Goal: Feedback & Contribution: Contribute content

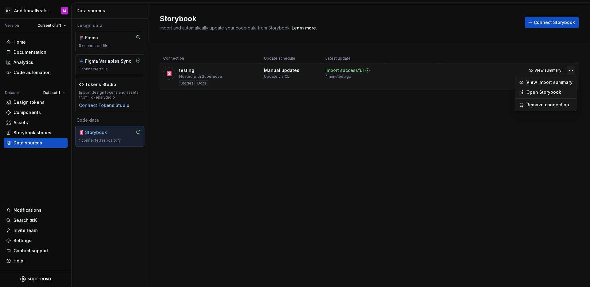
click at [571, 70] on html "M- AdditionalFeatsTest M Version Current draft Home Documentation Analytics Cod…" at bounding box center [295, 143] width 590 height 287
click at [544, 90] on link "Open Storybook" at bounding box center [549, 92] width 46 height 6
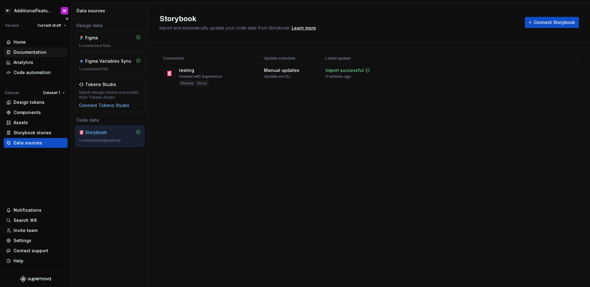
click at [30, 53] on div "Documentation" at bounding box center [30, 52] width 33 height 6
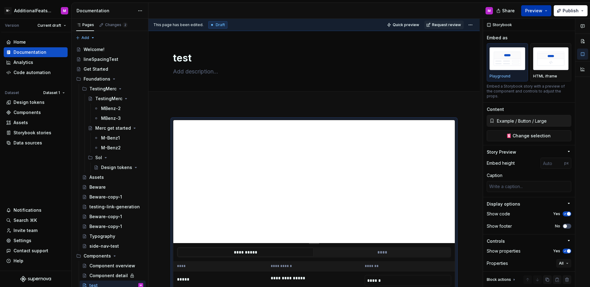
click at [534, 10] on span "Preview" at bounding box center [533, 11] width 17 height 6
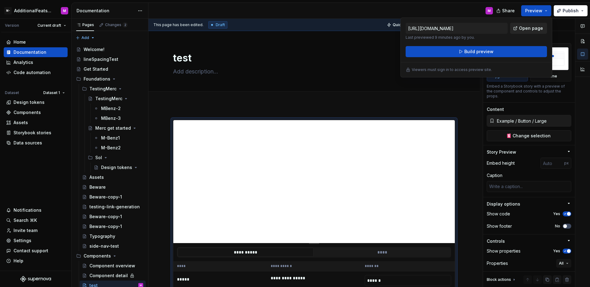
click at [533, 31] on span "Open page" at bounding box center [531, 28] width 24 height 6
click at [471, 51] on span "Build preview" at bounding box center [478, 52] width 29 height 6
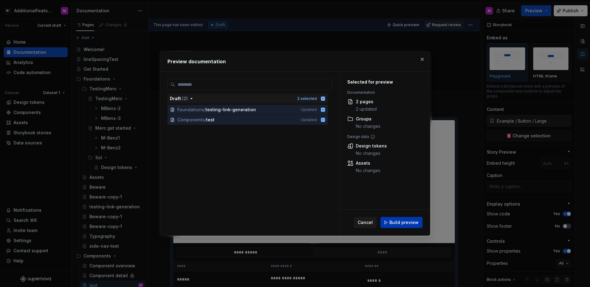
click at [400, 218] on button "Build preview" at bounding box center [401, 222] width 42 height 11
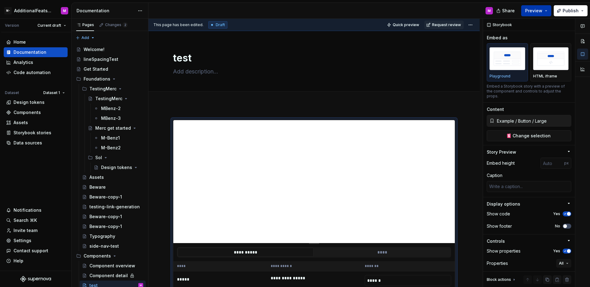
drag, startPoint x: 536, startPoint y: 11, endPoint x: 536, endPoint y: 15, distance: 4.3
click at [537, 10] on span "Preview" at bounding box center [533, 11] width 17 height 6
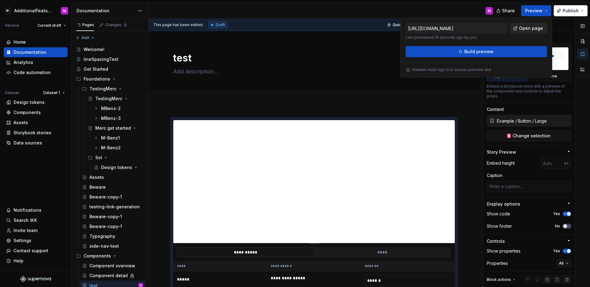
click at [532, 30] on span "Open page" at bounding box center [531, 28] width 24 height 6
click at [585, 12] on button "Publish" at bounding box center [570, 10] width 34 height 11
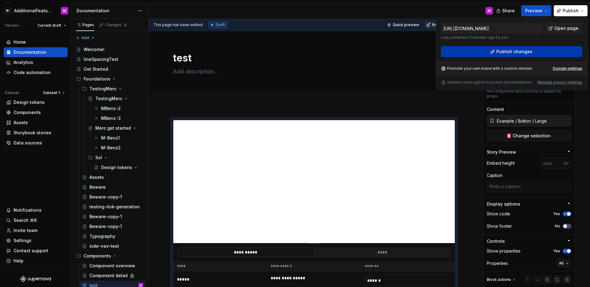
click at [537, 51] on button "Publish changes" at bounding box center [511, 51] width 141 height 11
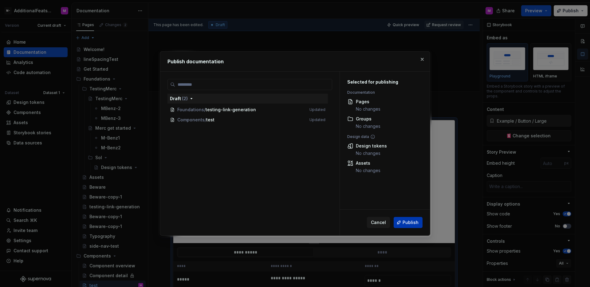
click at [407, 224] on span "Publish" at bounding box center [410, 222] width 16 height 6
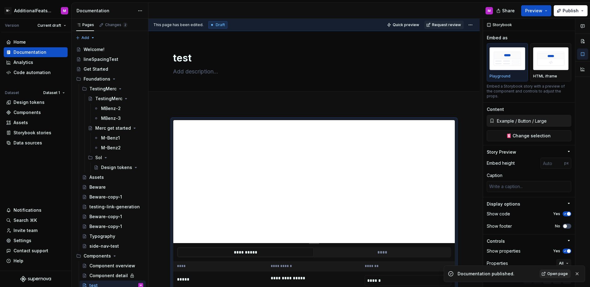
click at [560, 272] on span "Open page" at bounding box center [557, 273] width 21 height 5
click at [443, 28] on button "Request review" at bounding box center [443, 25] width 39 height 9
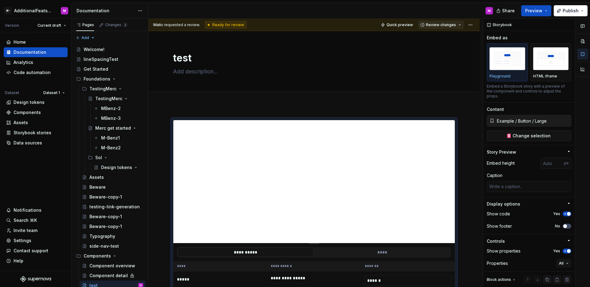
click at [445, 27] on span "Review changes" at bounding box center [441, 24] width 30 height 5
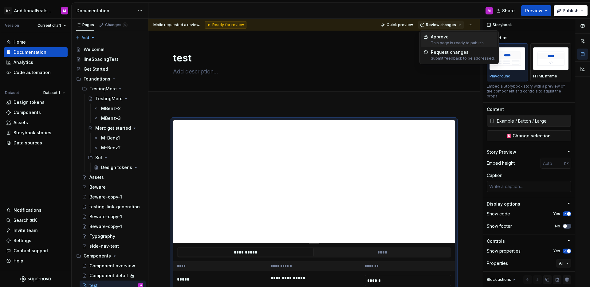
click at [442, 37] on div "Approve" at bounding box center [458, 37] width 54 height 6
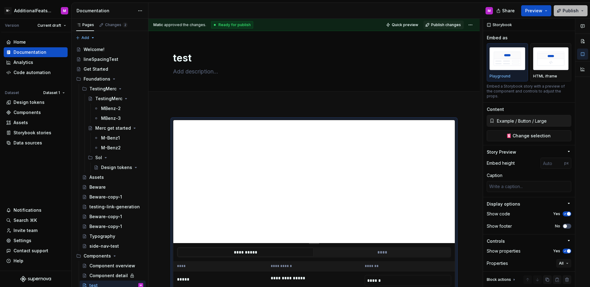
click at [568, 10] on span "Publish" at bounding box center [570, 11] width 16 height 6
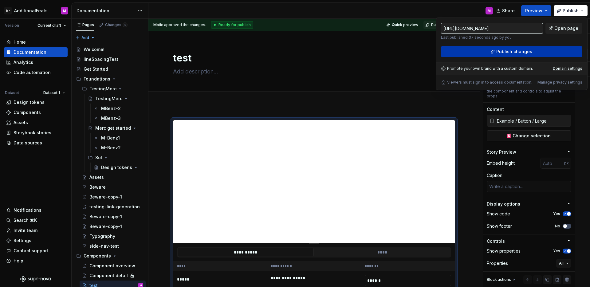
click at [471, 54] on button "Publish changes" at bounding box center [511, 51] width 141 height 11
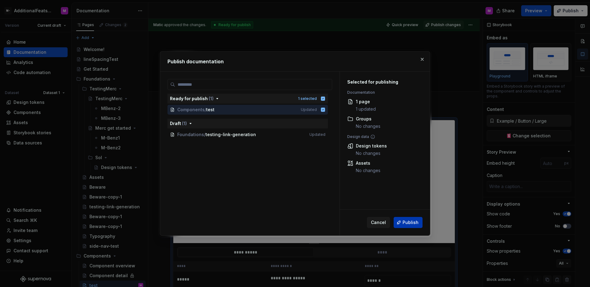
click at [408, 223] on span "Publish" at bounding box center [410, 222] width 16 height 6
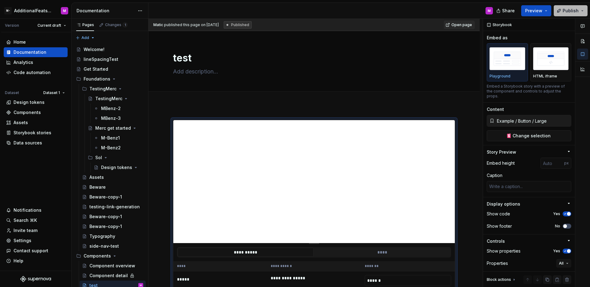
click at [567, 13] on span "Publish" at bounding box center [570, 11] width 16 height 6
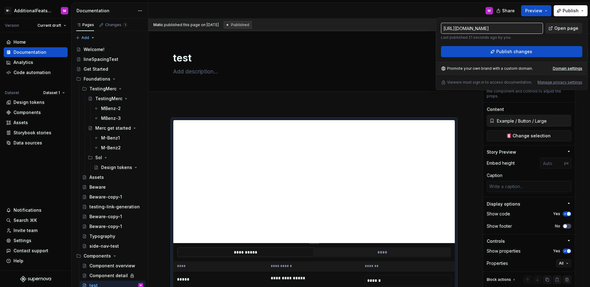
click at [563, 31] on span "Open page" at bounding box center [566, 28] width 24 height 6
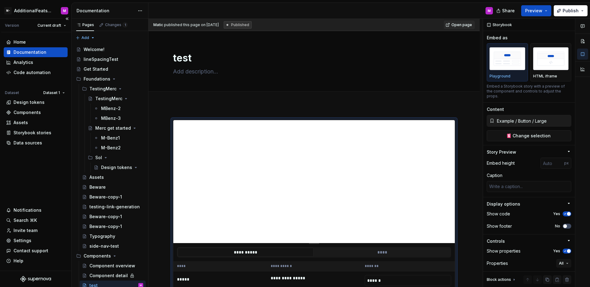
click at [39, 161] on div "Home Documentation Analytics Code automation Dataset Dataset 1 Design tokens Co…" at bounding box center [35, 151] width 71 height 238
type textarea "*"
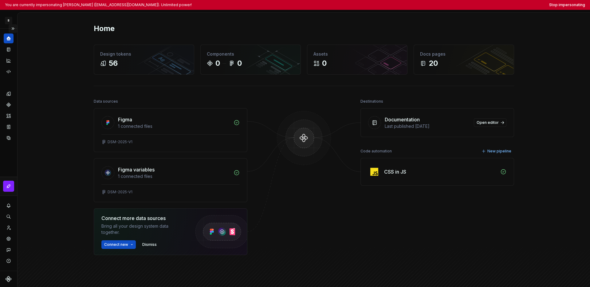
click at [12, 29] on button "Expand sidebar" at bounding box center [13, 28] width 9 height 9
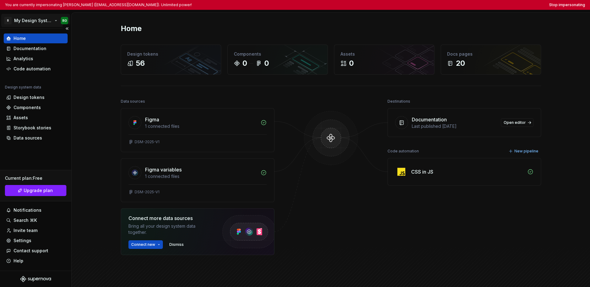
click at [23, 21] on html "You are currently impersonating Roberth Ochoa (roberthochoa2612@gmail.com). Unl…" at bounding box center [295, 143] width 590 height 287
click at [33, 148] on html "You are currently impersonating Roberth Ochoa (roberthochoa2612@gmail.com). Unl…" at bounding box center [295, 143] width 590 height 287
click at [37, 23] on html "You are currently impersonating Roberth Ochoa (roberthochoa2612@gmail.com). Unl…" at bounding box center [295, 143] width 590 height 287
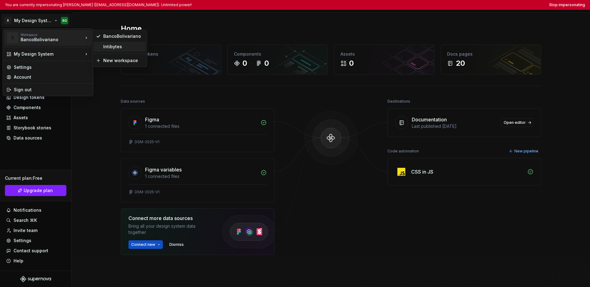
click at [124, 49] on div "Intibytes" at bounding box center [123, 47] width 40 height 6
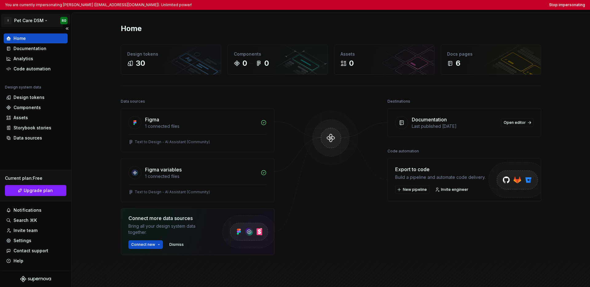
click at [26, 22] on html "You are currently impersonating Roberth Ochoa (roberthochoa2612@gmail.com). Unl…" at bounding box center [295, 143] width 590 height 287
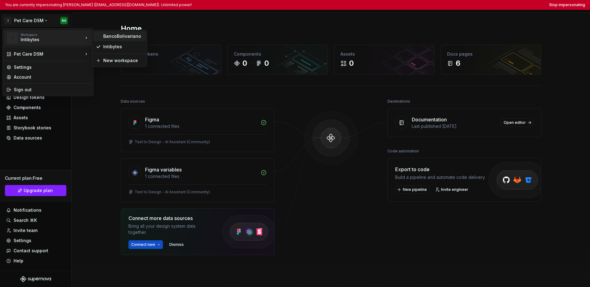
click at [110, 35] on div "BancoBolivariano" at bounding box center [123, 36] width 40 height 6
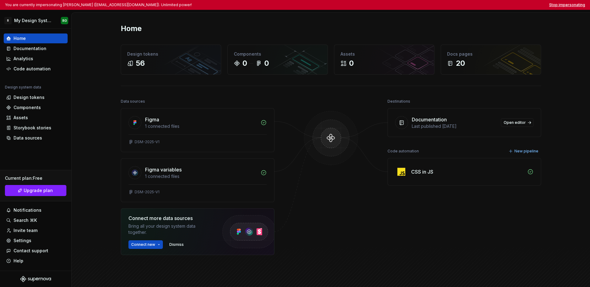
click at [409, 6] on button "Stop impersonating" at bounding box center [567, 4] width 36 height 5
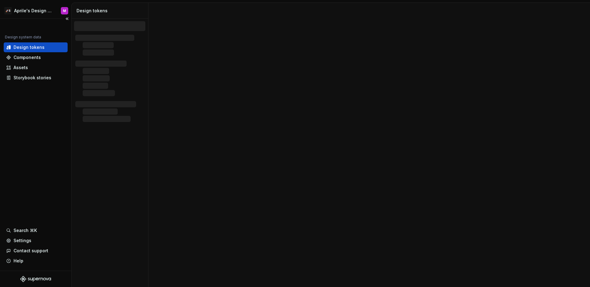
click at [43, 147] on div "Design system data Design tokens Components Assets Storybook stories Search ⌘K …" at bounding box center [35, 145] width 71 height 252
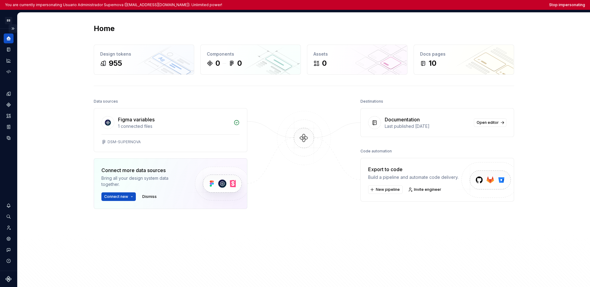
click at [14, 29] on button "Expand sidebar" at bounding box center [13, 28] width 9 height 9
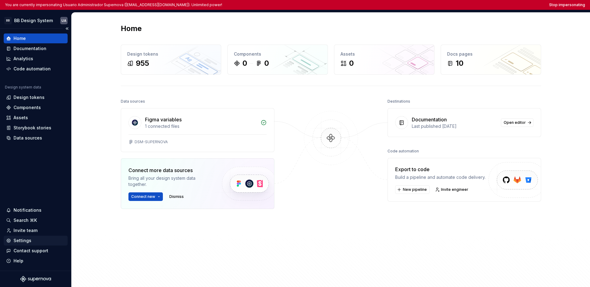
click at [29, 242] on div "Settings" at bounding box center [23, 240] width 18 height 6
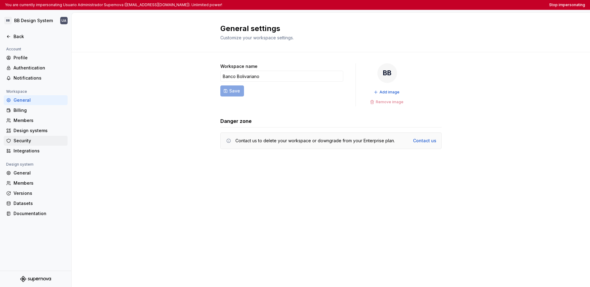
click at [26, 138] on div "Security" at bounding box center [40, 141] width 52 height 6
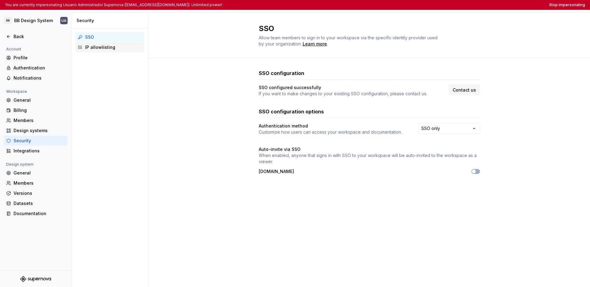
click at [100, 45] on div "IP allowlisting" at bounding box center [113, 47] width 57 height 6
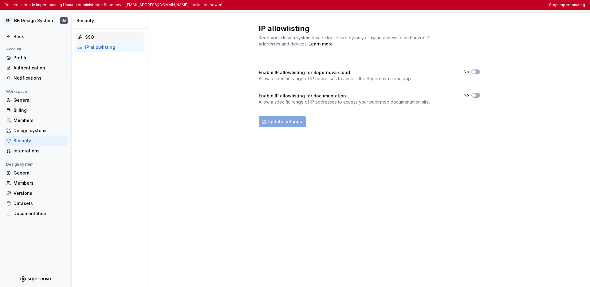
click at [107, 39] on div "SSO" at bounding box center [113, 37] width 57 height 6
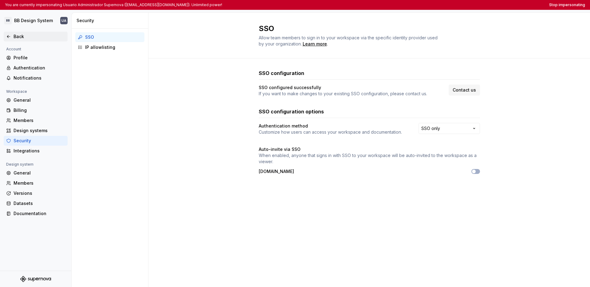
click at [16, 37] on div "Back" at bounding box center [40, 36] width 52 height 6
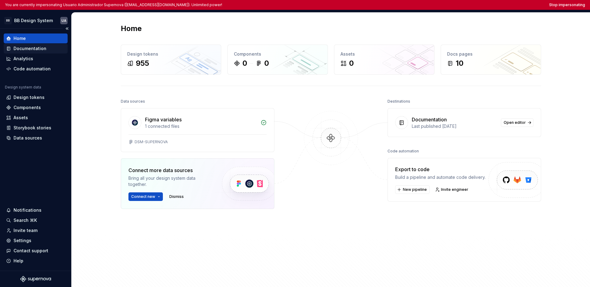
click at [29, 48] on div "Documentation" at bounding box center [30, 48] width 33 height 6
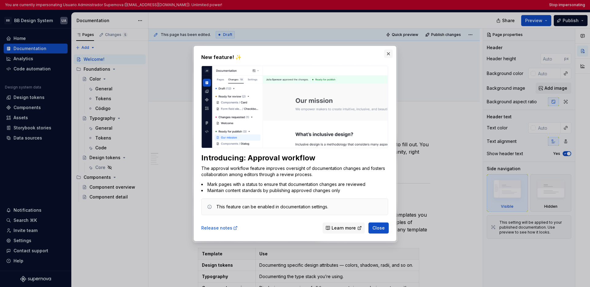
click at [390, 54] on button "button" at bounding box center [388, 53] width 9 height 9
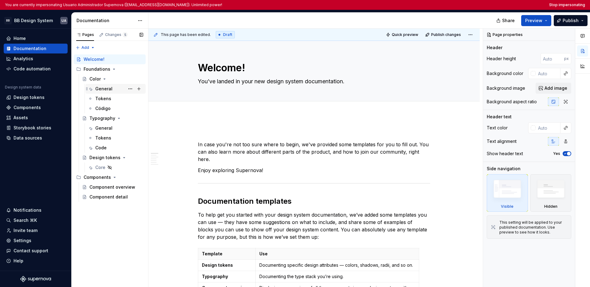
click at [108, 85] on div "General" at bounding box center [119, 88] width 48 height 9
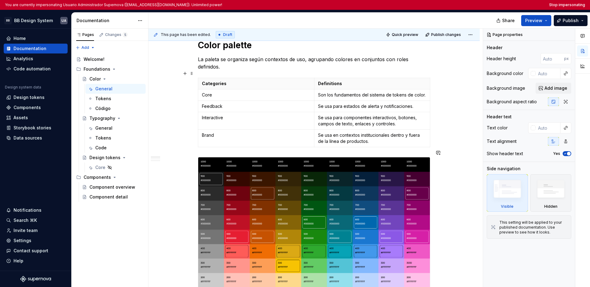
scroll to position [36, 0]
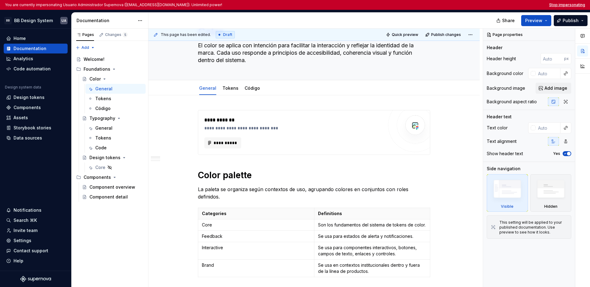
type textarea "*"
click at [409, 5] on button "Stop impersonating" at bounding box center [567, 4] width 36 height 5
